Goal: Book appointment/travel/reservation

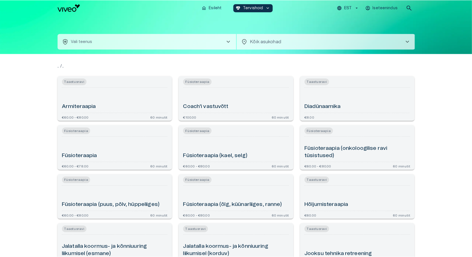
scroll to position [211, 0]
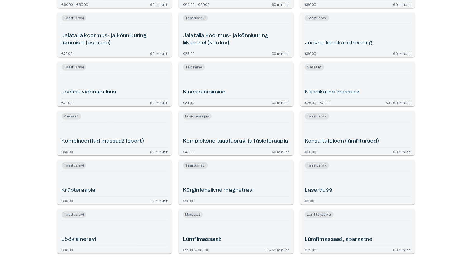
type input "**********"
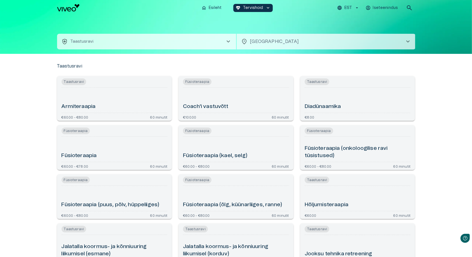
scroll to position [0, 0]
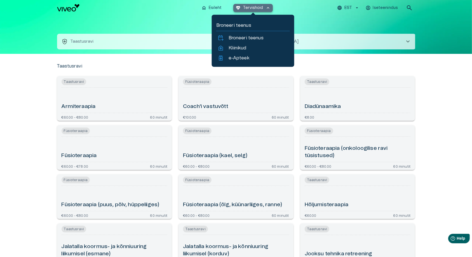
click at [258, 6] on p "Tervishoid" at bounding box center [253, 8] width 20 height 6
click at [237, 47] on p "Kliinikud" at bounding box center [237, 48] width 18 height 7
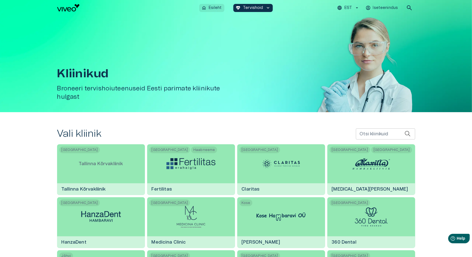
click at [213, 6] on p "Esileht" at bounding box center [215, 8] width 13 height 6
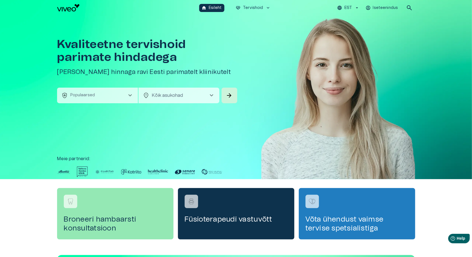
click at [113, 97] on button "health_and_safety Populaarsed chevron_right" at bounding box center [97, 96] width 81 height 16
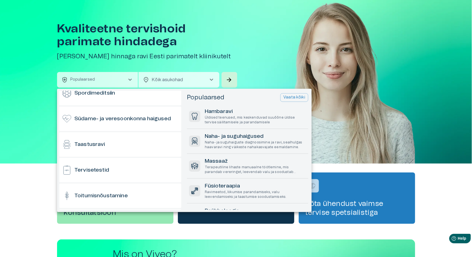
scroll to position [475, 0]
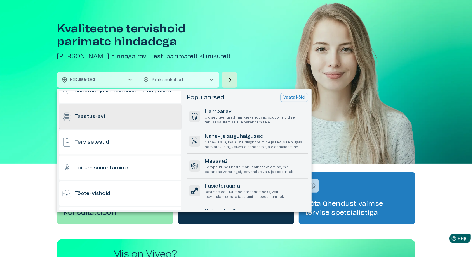
click at [80, 117] on h6 "Taastusravi" at bounding box center [89, 117] width 31 height 8
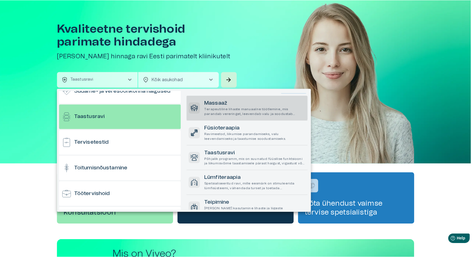
scroll to position [28, 0]
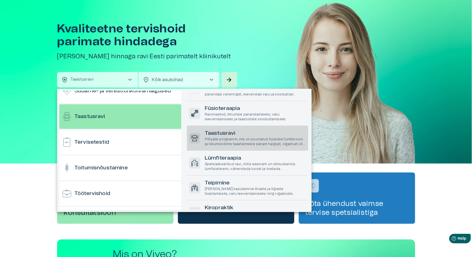
click at [245, 138] on p "Põhjalik programm, mis on suunatud füüsilise funktsiooni ja liikumisvõime taast…" at bounding box center [255, 142] width 101 height 10
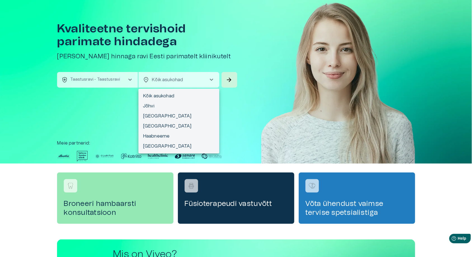
click at [200, 74] on body "Hindame teie privaatsust Kasutame küpsiseid teie sirvimiskogemuse parandamiseks…" at bounding box center [236, 112] width 473 height 257
click at [158, 114] on li "[GEOGRAPHIC_DATA]" at bounding box center [178, 116] width 81 height 10
type input "**********"
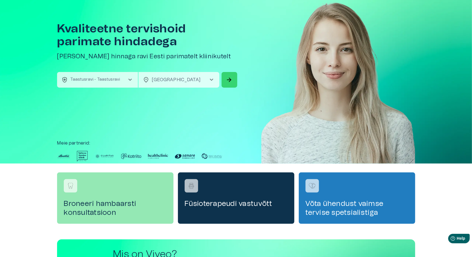
click at [230, 77] on span "arrow_forward" at bounding box center [229, 80] width 7 height 7
